Goal: Task Accomplishment & Management: Manage account settings

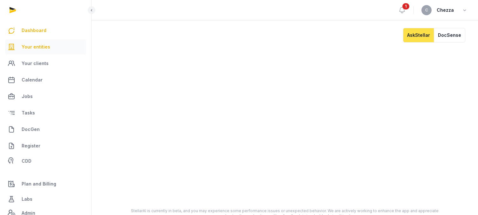
click at [37, 45] on span "Your entities" at bounding box center [36, 47] width 29 height 8
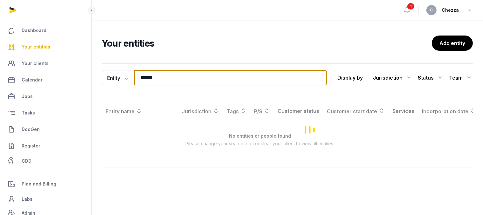
click at [168, 78] on input "******" at bounding box center [230, 77] width 193 height 15
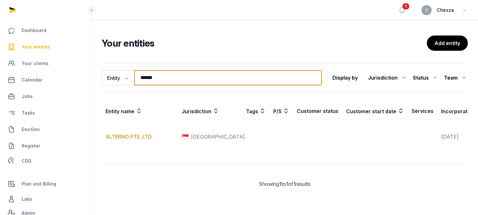
click at [168, 78] on input "******" at bounding box center [228, 77] width 188 height 15
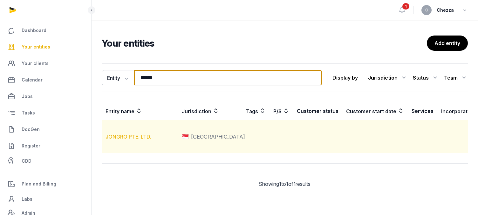
type input "******"
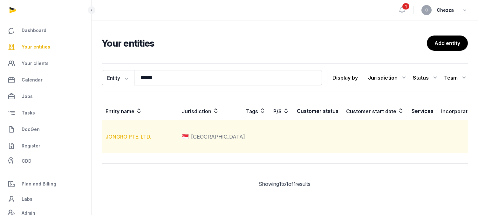
click at [132, 140] on link "JONGRO PTE. LTD." at bounding box center [128, 137] width 46 height 6
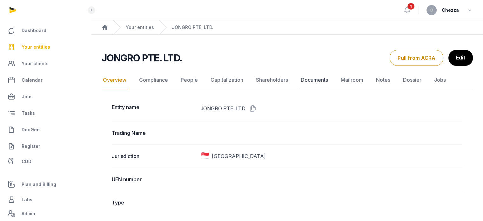
click at [324, 80] on link "Documents" at bounding box center [315, 80] width 30 height 18
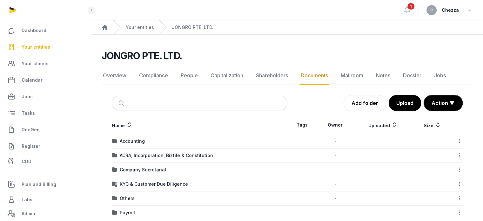
scroll to position [42, 0]
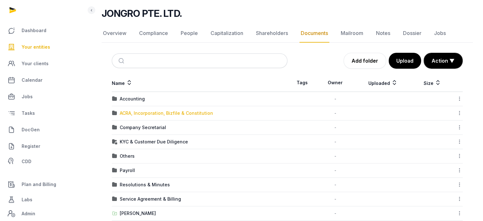
click at [150, 110] on div "ACRA, Incorporation, Bizfile & Constitution" at bounding box center [166, 113] width 93 height 6
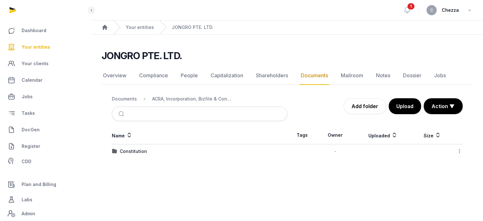
scroll to position [0, 0]
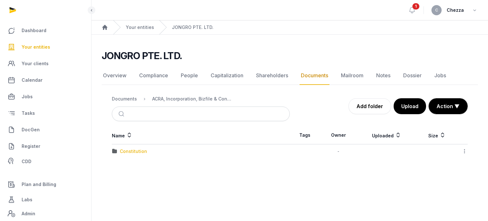
click at [135, 149] on div "Constitution" at bounding box center [133, 151] width 27 height 6
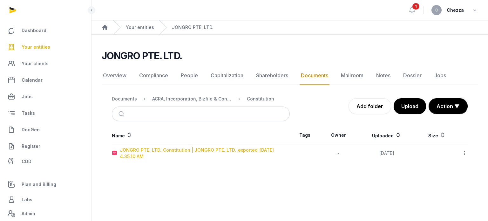
click at [202, 150] on div "JONGRO PTE. LTD._Constitution | JONGRO PTE. LTD._exported_[DATE] 4.35.10 AM" at bounding box center [205, 153] width 170 height 13
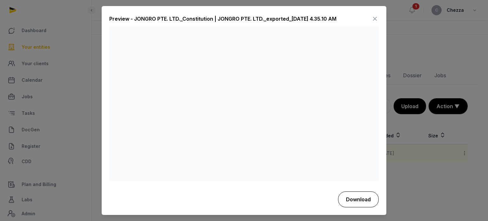
click at [357, 200] on button "Download" at bounding box center [358, 199] width 41 height 16
click at [370, 19] on div "Preview - JONGRO PTE. LTD._Constitution | JONGRO PTE. LTD._exported_[DATE] 4.35…" at bounding box center [243, 20] width 269 height 13
click at [374, 19] on icon at bounding box center [375, 19] width 8 height 10
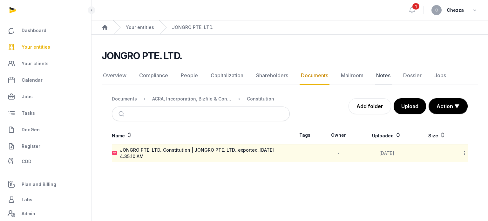
click at [381, 73] on link "Notes" at bounding box center [383, 75] width 17 height 18
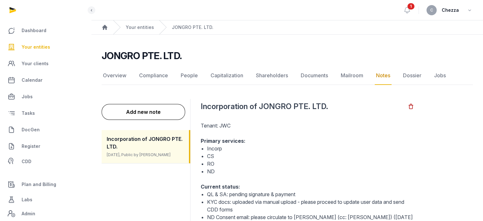
scroll to position [42, 0]
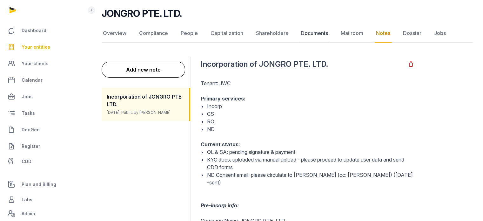
click at [306, 33] on link "Documents" at bounding box center [315, 33] width 30 height 18
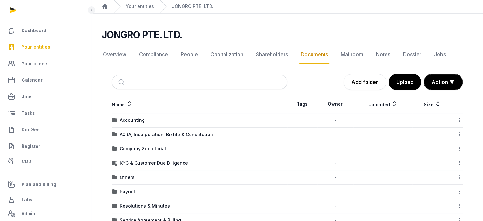
scroll to position [42, 0]
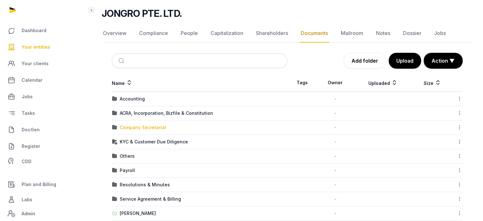
click at [144, 128] on div "Company Secretarial" at bounding box center [143, 127] width 46 height 6
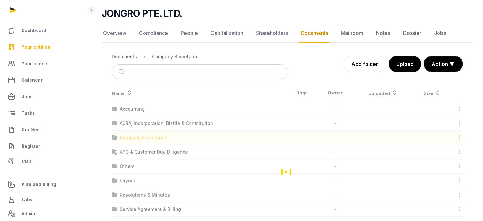
scroll to position [0, 0]
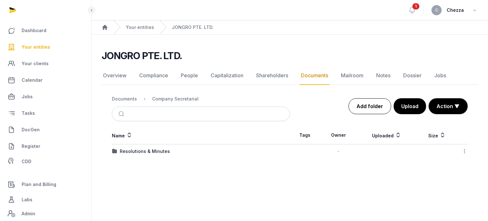
click at [371, 106] on link "Add folder" at bounding box center [370, 106] width 43 height 16
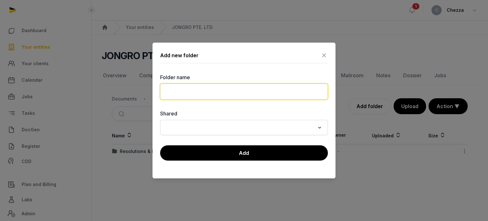
click at [235, 94] on input "text" at bounding box center [244, 92] width 168 height 16
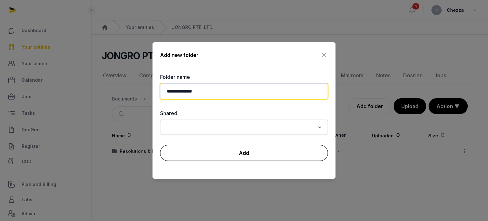
type input "**********"
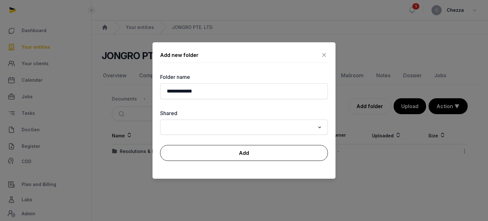
click at [254, 153] on button "Add" at bounding box center [244, 153] width 168 height 16
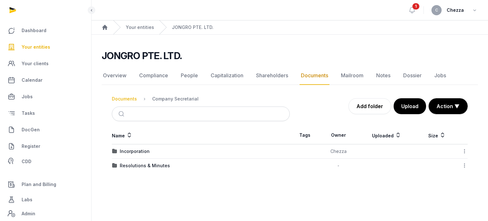
click at [127, 96] on div "Documents" at bounding box center [124, 99] width 25 height 6
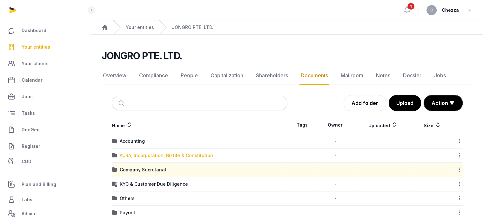
click at [146, 156] on div "ACRA, Incorporation, Bizfile & Constitution" at bounding box center [166, 155] width 93 height 6
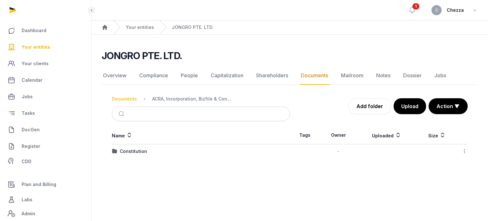
click at [126, 98] on div "Documents" at bounding box center [124, 99] width 25 height 6
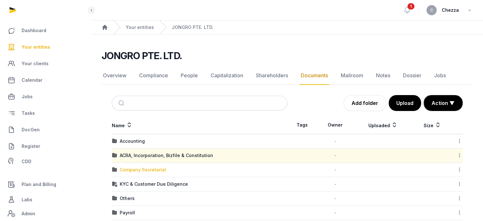
click at [130, 169] on div "Company Secretarial" at bounding box center [143, 169] width 46 height 6
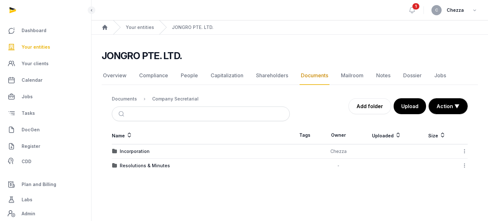
click at [463, 151] on icon at bounding box center [465, 151] width 6 height 7
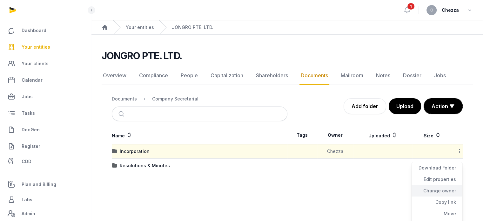
scroll to position [21, 0]
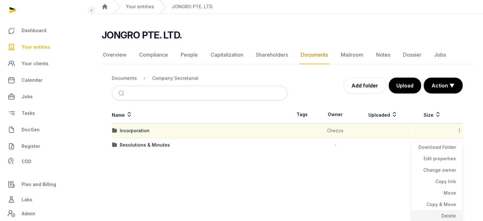
click at [442, 215] on div "Delete" at bounding box center [437, 215] width 51 height 11
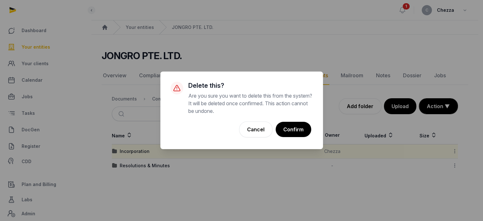
scroll to position [0, 0]
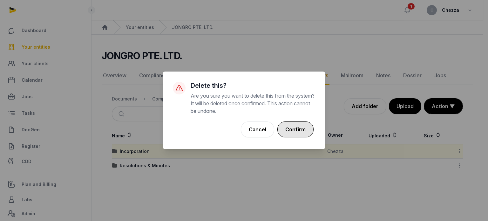
click at [301, 129] on button "Confirm" at bounding box center [295, 129] width 36 height 16
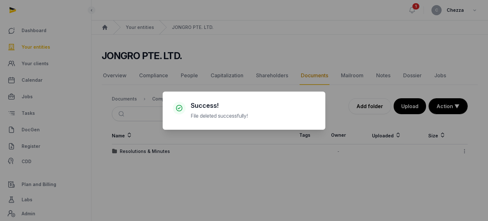
click at [143, 129] on div "× Success! File deleted successfully! Cancel No OK" at bounding box center [244, 110] width 488 height 221
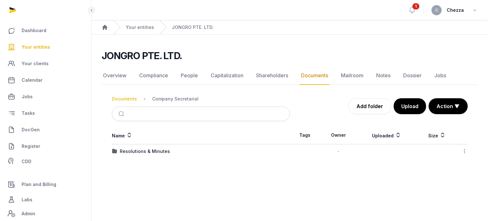
click at [128, 99] on div "Documents" at bounding box center [124, 99] width 25 height 6
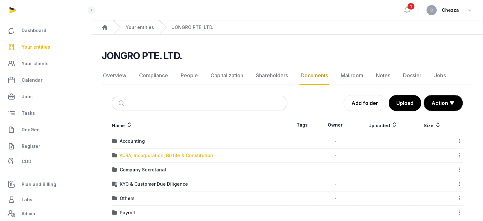
click at [134, 157] on div "ACRA, Incorporation, Bizfile & Constitution" at bounding box center [166, 155] width 93 height 6
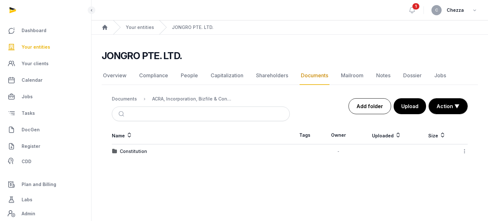
click at [352, 105] on link "Add folder" at bounding box center [370, 106] width 43 height 16
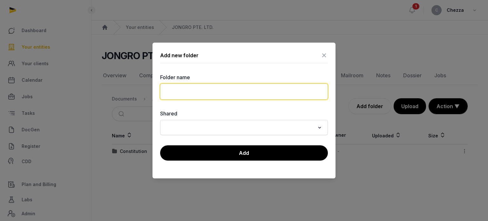
click at [220, 91] on input "text" at bounding box center [244, 92] width 168 height 16
type input "**********"
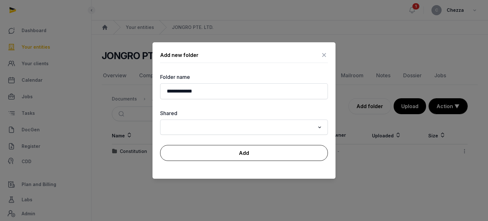
click at [257, 152] on button "Add" at bounding box center [244, 153] width 168 height 16
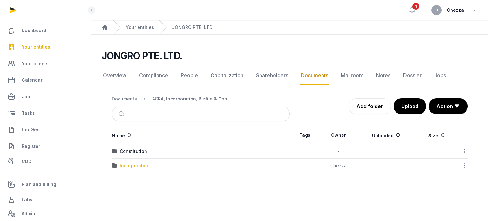
click at [129, 164] on div "Incorporation" at bounding box center [135, 165] width 30 height 6
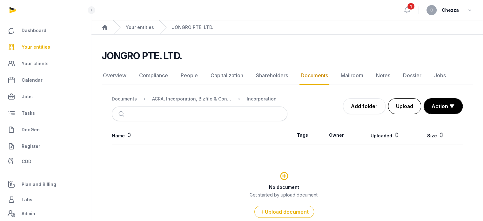
click at [400, 106] on button "Upload" at bounding box center [404, 106] width 33 height 16
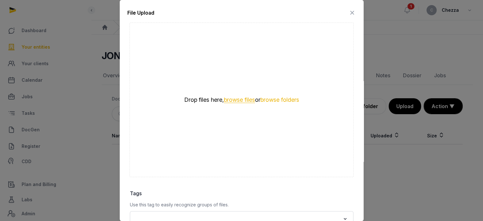
click at [232, 100] on button "browse files" at bounding box center [239, 100] width 31 height 6
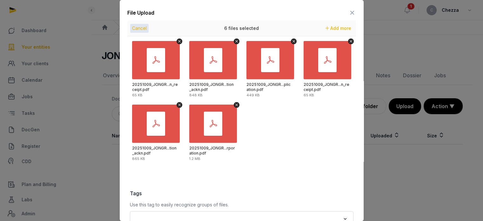
scroll to position [90, 0]
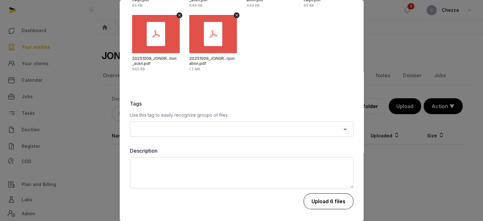
click at [319, 201] on button "Upload 6 files" at bounding box center [329, 201] width 50 height 16
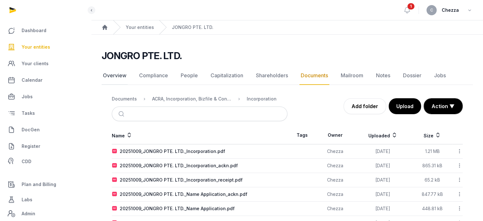
click at [110, 77] on link "Overview" at bounding box center [115, 75] width 26 height 18
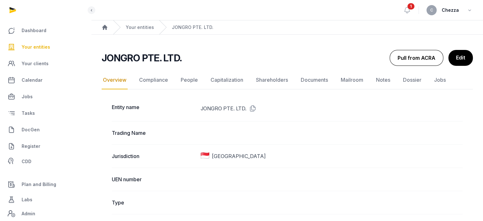
click at [422, 58] on button "Pull from ACRA" at bounding box center [417, 58] width 54 height 16
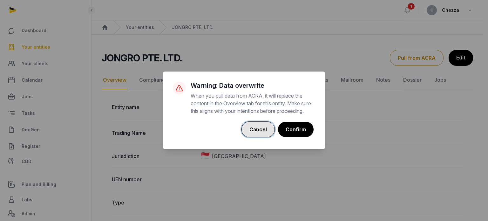
click at [257, 135] on button "Cancel" at bounding box center [257, 129] width 33 height 16
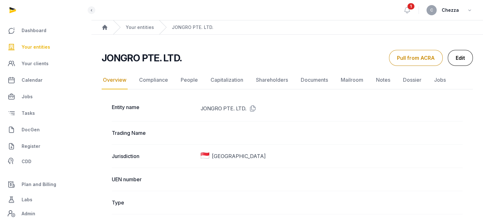
click at [460, 60] on link "Edit" at bounding box center [460, 58] width 25 height 16
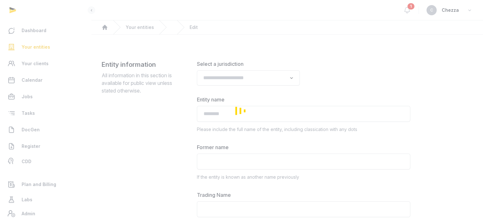
type input "**********"
type textarea "**********"
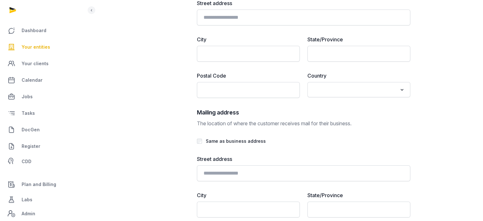
scroll to position [1436, 0]
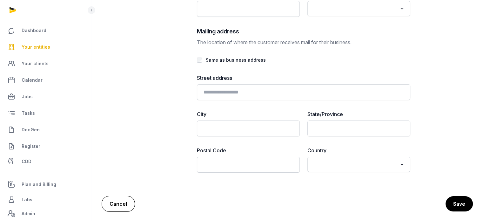
click at [126, 202] on link "Cancel" at bounding box center [118, 204] width 33 height 16
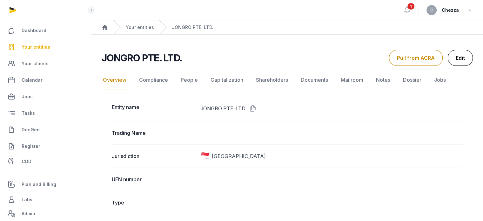
click at [455, 54] on link "Edit" at bounding box center [460, 58] width 25 height 16
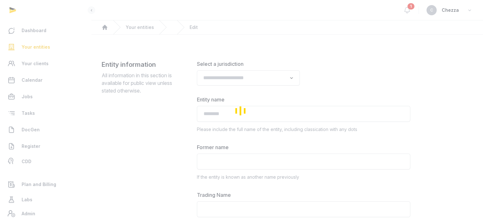
type input "**********"
type textarea "**********"
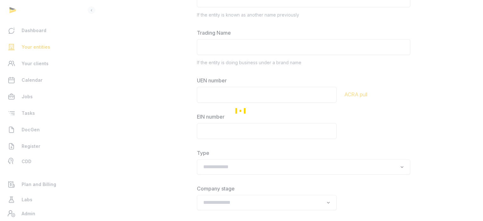
scroll to position [166, 0]
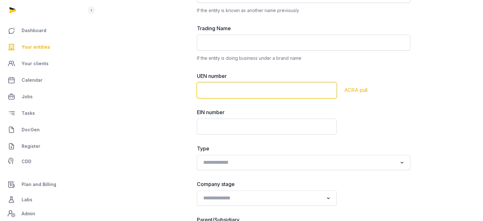
click at [247, 90] on input "text" at bounding box center [267, 90] width 140 height 16
paste input "**********"
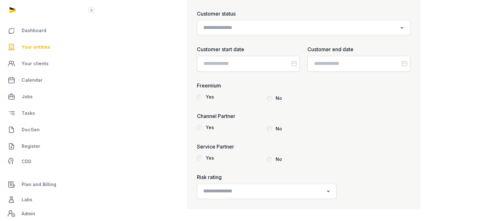
scroll to position [929, 0]
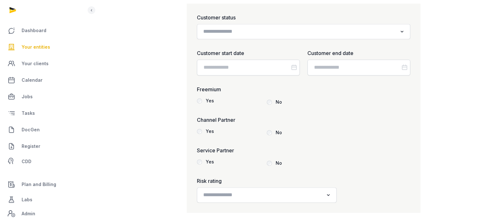
type input "**********"
click at [224, 29] on input "Search for option" at bounding box center [299, 31] width 197 height 9
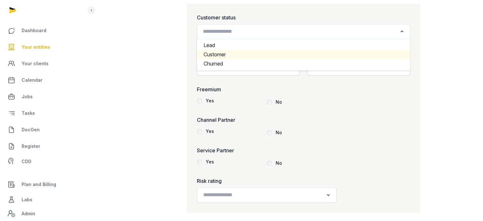
click at [218, 53] on li "Customer" at bounding box center [303, 54] width 213 height 9
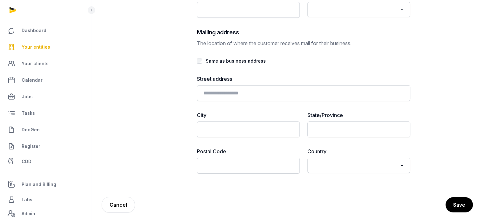
scroll to position [1436, 0]
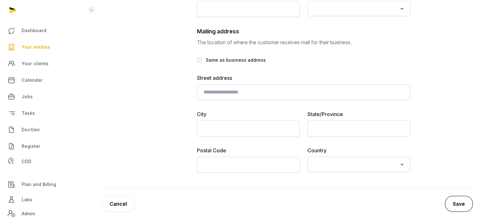
click at [451, 196] on button "Save" at bounding box center [459, 204] width 28 height 16
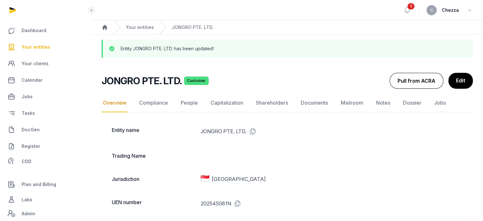
click at [421, 75] on button "Pull from ACRA" at bounding box center [417, 81] width 54 height 16
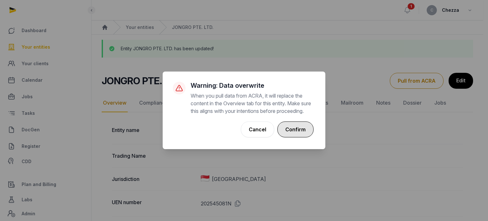
click at [296, 128] on button "Confirm" at bounding box center [295, 129] width 36 height 16
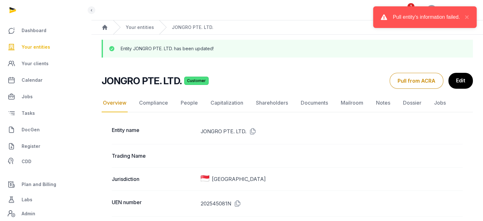
drag, startPoint x: 296, startPoint y: 128, endPoint x: 275, endPoint y: 84, distance: 48.8
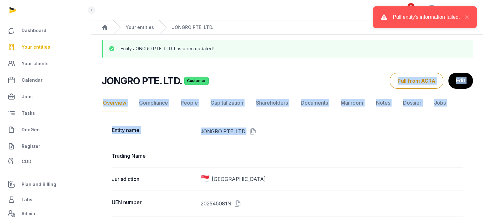
click at [276, 73] on div "JONGRO PTE. LTD. Customer Overview Overview Compliance People Capitalization Sh…" at bounding box center [287, 81] width 371 height 16
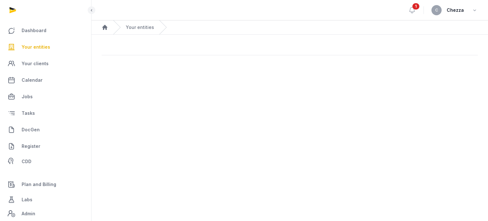
click at [381, 114] on main "Open sidebar 1 C Chezza Home Your entities" at bounding box center [244, 110] width 488 height 221
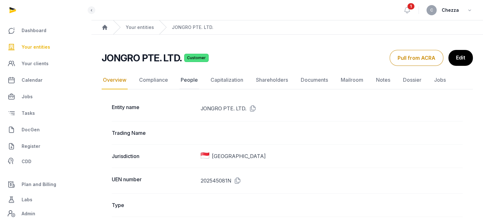
click at [187, 78] on link "People" at bounding box center [190, 80] width 20 height 18
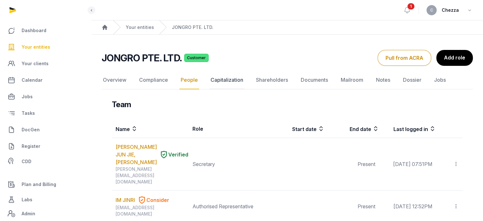
click at [235, 75] on link "Capitalization" at bounding box center [226, 80] width 35 height 18
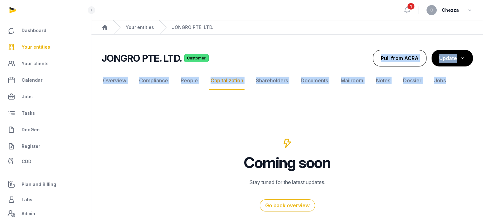
drag, startPoint x: 239, startPoint y: 106, endPoint x: 376, endPoint y: 55, distance: 146.9
click at [376, 55] on div "JONGRO PTE. LTD. Customer Capitalization Overview Compliance People Capitalizat…" at bounding box center [288, 151] width 392 height 202
click at [387, 57] on button "Pull from ACRA" at bounding box center [400, 58] width 54 height 17
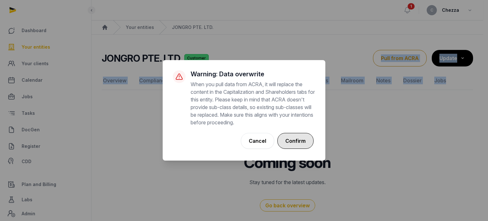
click at [302, 136] on button "Confirm" at bounding box center [295, 141] width 36 height 16
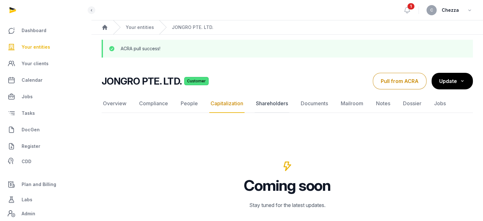
click at [262, 108] on link "Shareholders" at bounding box center [272, 103] width 35 height 18
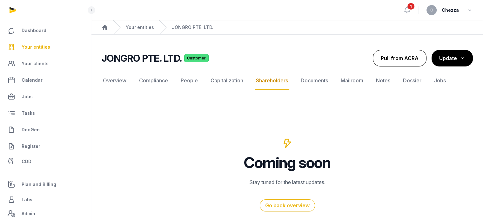
click at [389, 59] on button "Pull from ACRA" at bounding box center [400, 58] width 54 height 17
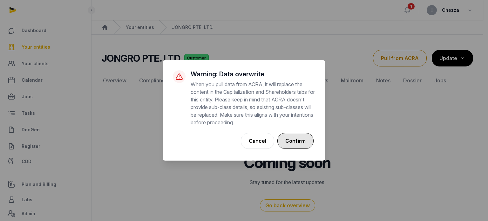
click at [293, 145] on button "Confirm" at bounding box center [295, 141] width 36 height 16
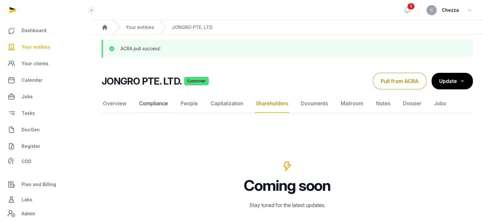
click at [164, 104] on link "Compliance" at bounding box center [153, 103] width 31 height 18
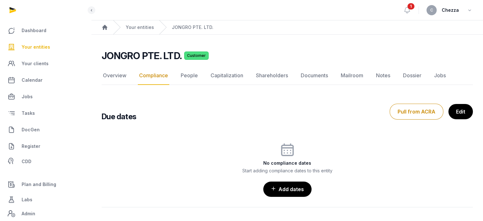
scroll to position [32, 0]
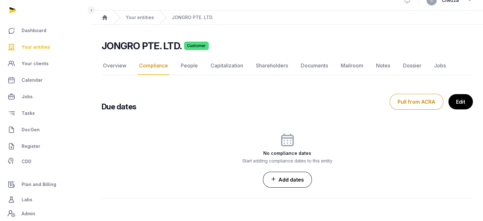
click at [283, 172] on link "Add dates" at bounding box center [287, 180] width 49 height 16
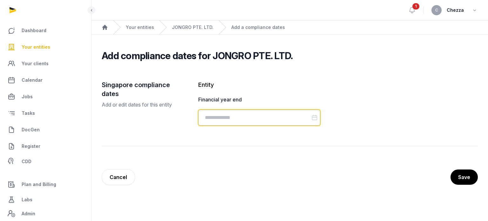
click at [253, 119] on input "Datepicker input" at bounding box center [259, 118] width 122 height 16
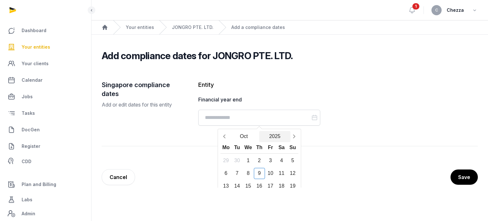
click at [269, 140] on button "2025" at bounding box center [274, 136] width 31 height 11
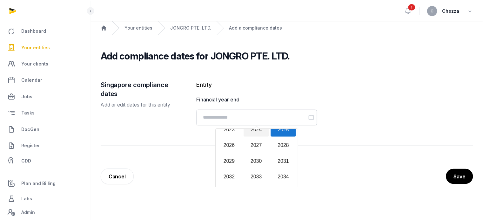
scroll to position [659, 0]
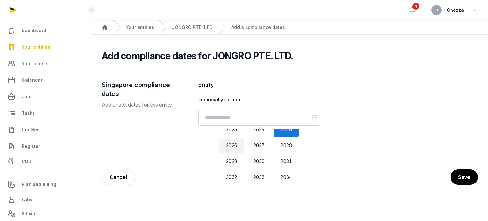
click at [239, 150] on div "2026" at bounding box center [231, 146] width 25 height 14
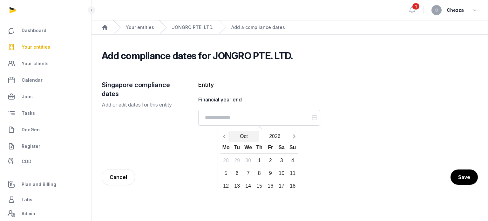
click at [242, 139] on button "Oct" at bounding box center [243, 136] width 31 height 11
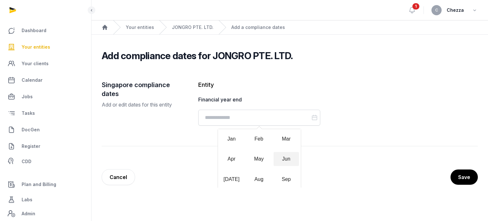
drag, startPoint x: 242, startPoint y: 139, endPoint x: 289, endPoint y: 161, distance: 52.0
click at [289, 161] on div "Jan Feb Mar Apr May Jun Jul Aug Sep Oct Nov Dec" at bounding box center [259, 169] width 83 height 80
click at [288, 173] on div "Sep" at bounding box center [286, 179] width 25 height 14
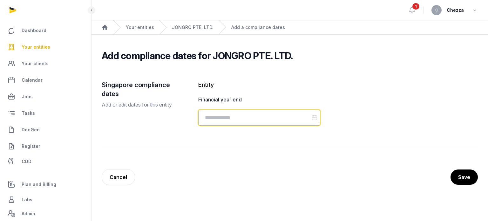
click at [317, 122] on input "Datepicker input" at bounding box center [259, 118] width 122 height 16
drag, startPoint x: 485, startPoint y: 107, endPoint x: 487, endPoint y: 124, distance: 16.6
click at [487, 124] on div "Singapore compliance dates Add or edit dates for this entity Entity Financial y…" at bounding box center [290, 126] width 397 height 122
click at [95, 12] on div "Open sidebar 1 C Chezza" at bounding box center [290, 10] width 397 height 20
click at [92, 10] on icon at bounding box center [91, 10] width 5 height 8
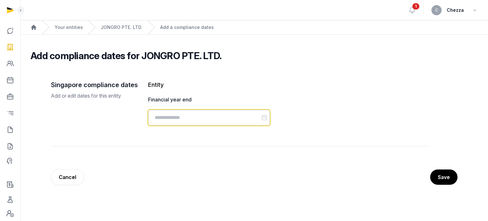
click at [159, 111] on input "Datepicker input" at bounding box center [209, 118] width 122 height 16
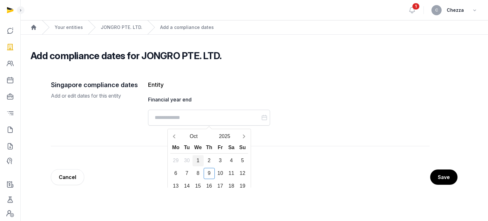
click at [194, 160] on div "1" at bounding box center [198, 160] width 11 height 11
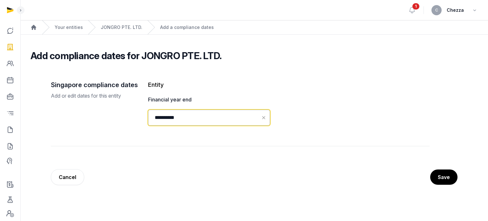
click at [173, 114] on input "**********" at bounding box center [209, 118] width 122 height 16
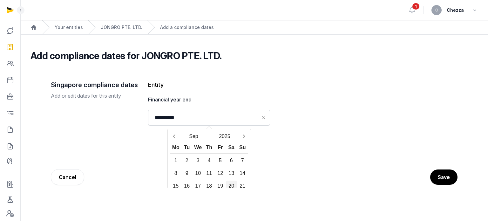
click at [229, 186] on div "20" at bounding box center [231, 185] width 11 height 11
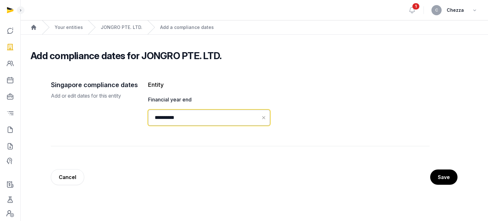
click at [193, 117] on input "**********" at bounding box center [209, 118] width 122 height 16
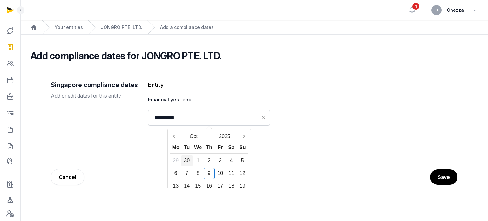
click at [184, 159] on div "30" at bounding box center [186, 160] width 11 height 11
type input "**********"
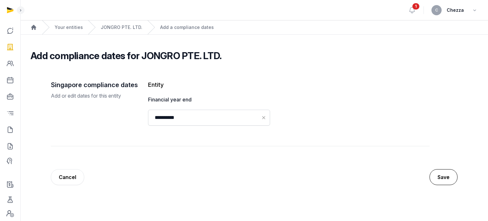
click at [437, 177] on button "Save" at bounding box center [444, 177] width 28 height 16
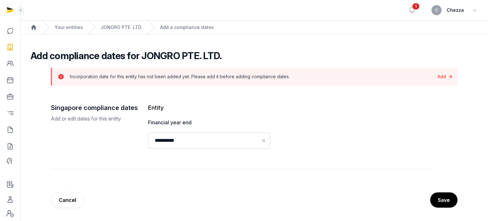
click at [444, 76] on link "Add" at bounding box center [445, 76] width 16 height 9
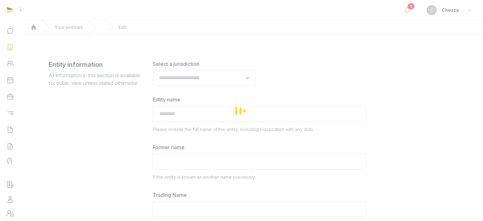
type input "**********"
type textarea "**********"
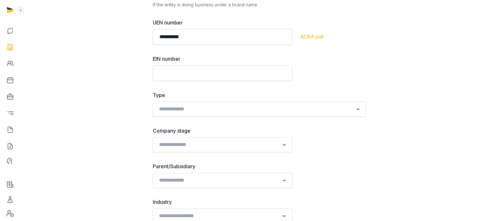
scroll to position [207, 0]
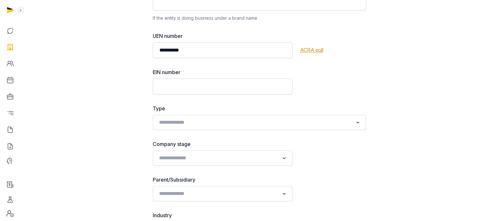
click at [314, 51] on div "ACRA pull" at bounding box center [333, 50] width 66 height 8
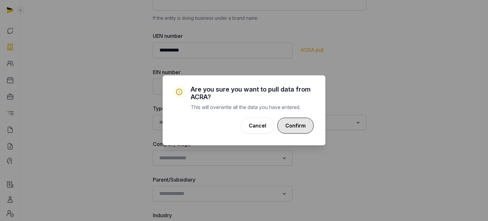
click at [297, 125] on button "Confirm" at bounding box center [295, 126] width 36 height 16
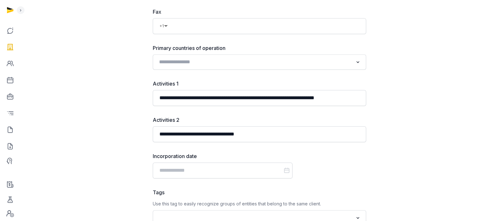
scroll to position [652, 0]
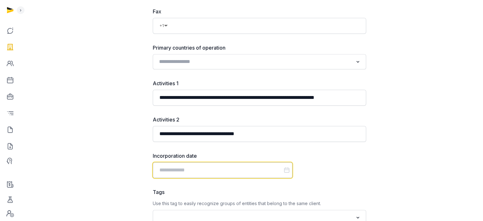
click at [257, 171] on input "Datepicker input" at bounding box center [223, 170] width 140 height 16
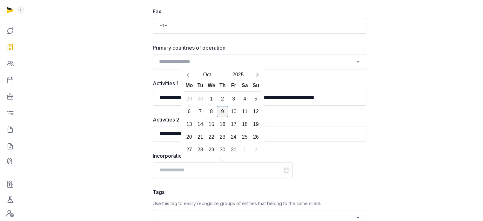
click at [221, 106] on div "9" at bounding box center [222, 111] width 11 height 11
type input "**********"
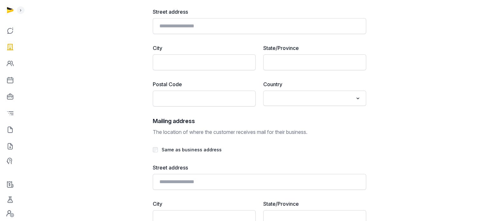
scroll to position [1482, 0]
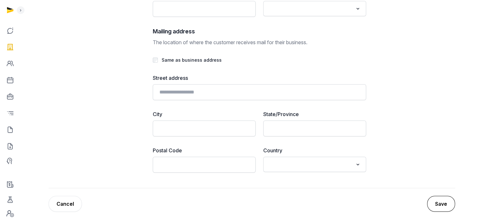
click at [431, 201] on button "Save" at bounding box center [441, 204] width 28 height 16
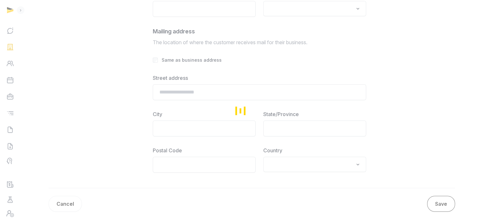
click at [431, 201] on div "Loading" at bounding box center [241, 110] width 483 height 221
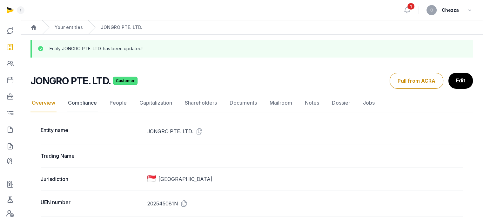
click at [89, 106] on link "Compliance" at bounding box center [82, 103] width 31 height 18
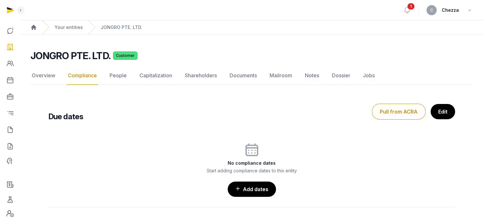
click at [442, 113] on link "Edit" at bounding box center [443, 111] width 24 height 15
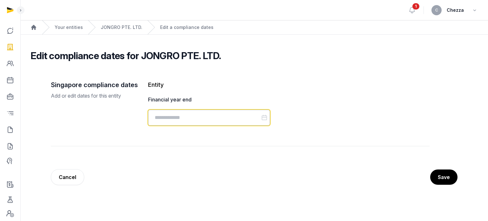
click at [188, 122] on input "Datepicker input" at bounding box center [209, 118] width 122 height 16
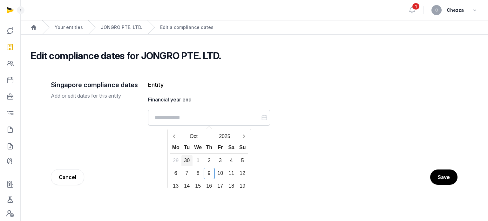
click at [185, 160] on div "30" at bounding box center [186, 160] width 11 height 11
type input "**********"
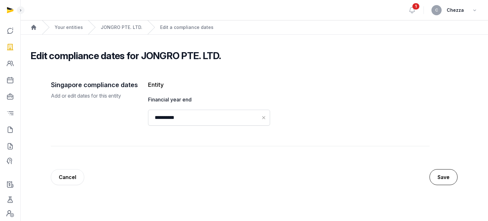
click at [440, 176] on button "Save" at bounding box center [444, 177] width 28 height 16
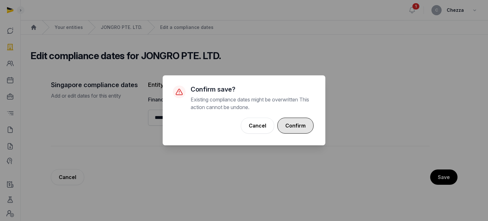
click at [302, 123] on button "Confirm" at bounding box center [295, 126] width 36 height 16
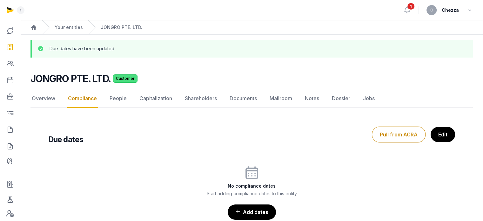
scroll to position [55, 0]
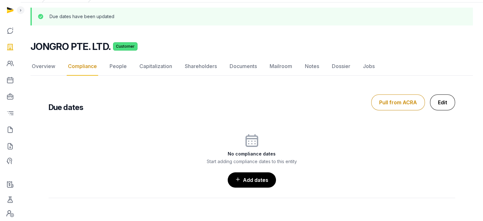
click at [450, 94] on link "Edit" at bounding box center [442, 102] width 25 height 16
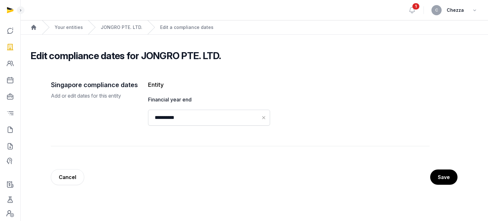
scroll to position [19, 0]
drag, startPoint x: 109, startPoint y: 106, endPoint x: 92, endPoint y: 109, distance: 18.1
click at [92, 109] on div "Singapore compliance dates Add or edit dates for this entity" at bounding box center [94, 105] width 87 height 50
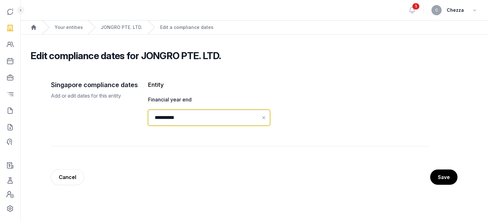
click at [199, 117] on input "**********" at bounding box center [209, 118] width 122 height 16
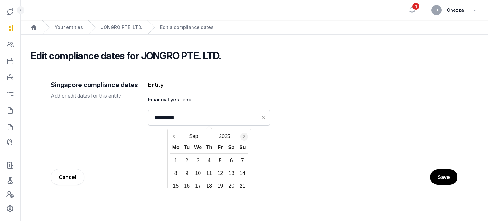
click at [243, 136] on icon "Next month" at bounding box center [244, 136] width 2 height 4
click at [187, 160] on div "30" at bounding box center [186, 160] width 11 height 11
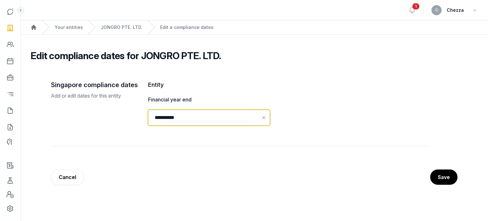
click at [182, 114] on input "**********" at bounding box center [209, 118] width 122 height 16
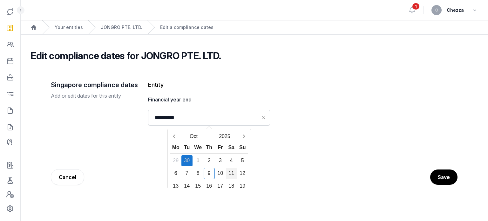
click at [233, 171] on div "11" at bounding box center [231, 173] width 11 height 11
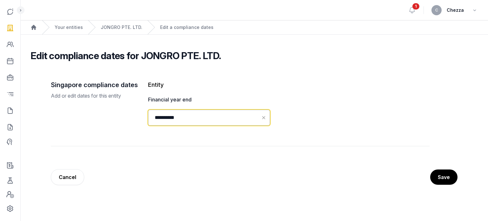
click at [243, 117] on input "**********" at bounding box center [209, 118] width 122 height 16
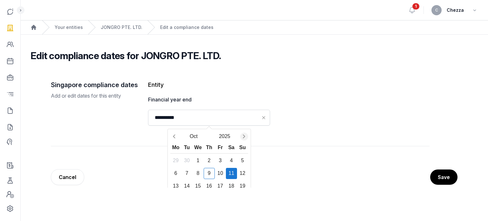
click at [241, 135] on icon "Next month" at bounding box center [244, 136] width 6 height 6
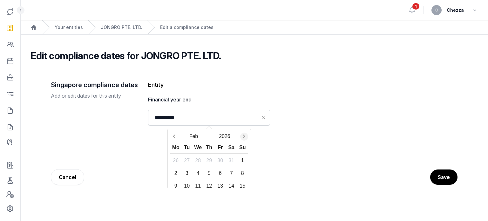
click at [241, 135] on icon "Next month" at bounding box center [244, 136] width 6 height 6
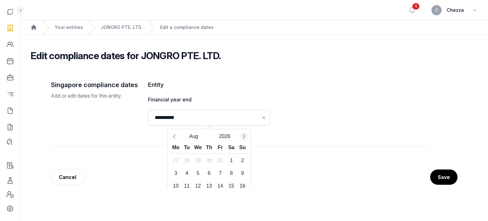
click at [241, 135] on icon "Next month" at bounding box center [244, 136] width 6 height 6
click at [178, 136] on button "Nov" at bounding box center [193, 136] width 31 height 11
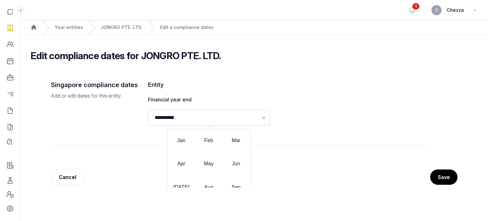
scroll to position [46, 0]
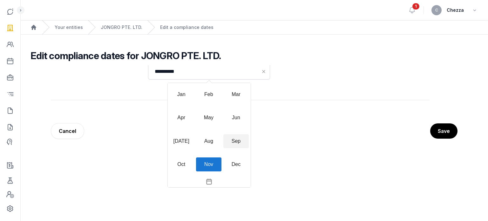
click at [233, 143] on div "Sep" at bounding box center [235, 141] width 25 height 14
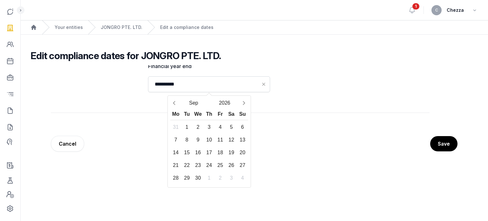
scroll to position [33, 0]
click at [196, 177] on div "30" at bounding box center [198, 178] width 11 height 11
type input "**********"
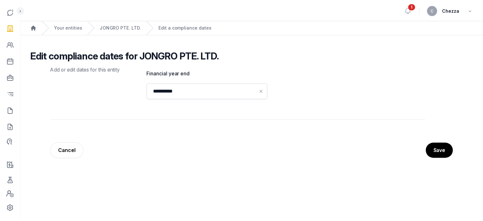
scroll to position [0, 0]
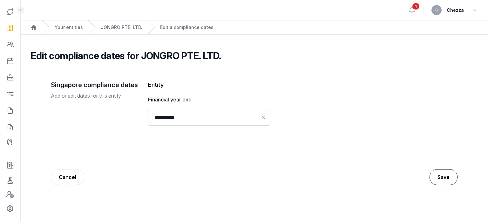
click at [444, 178] on button "Save" at bounding box center [444, 177] width 28 height 16
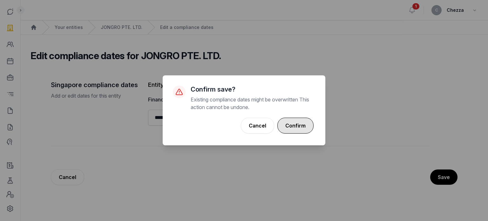
click at [297, 125] on button "Confirm" at bounding box center [295, 126] width 36 height 16
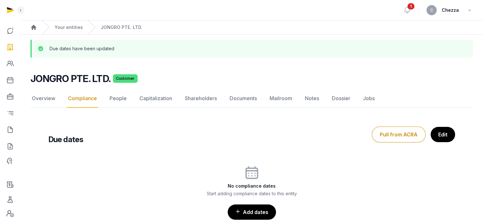
scroll to position [55, 0]
